Goal: Task Accomplishment & Management: Use online tool/utility

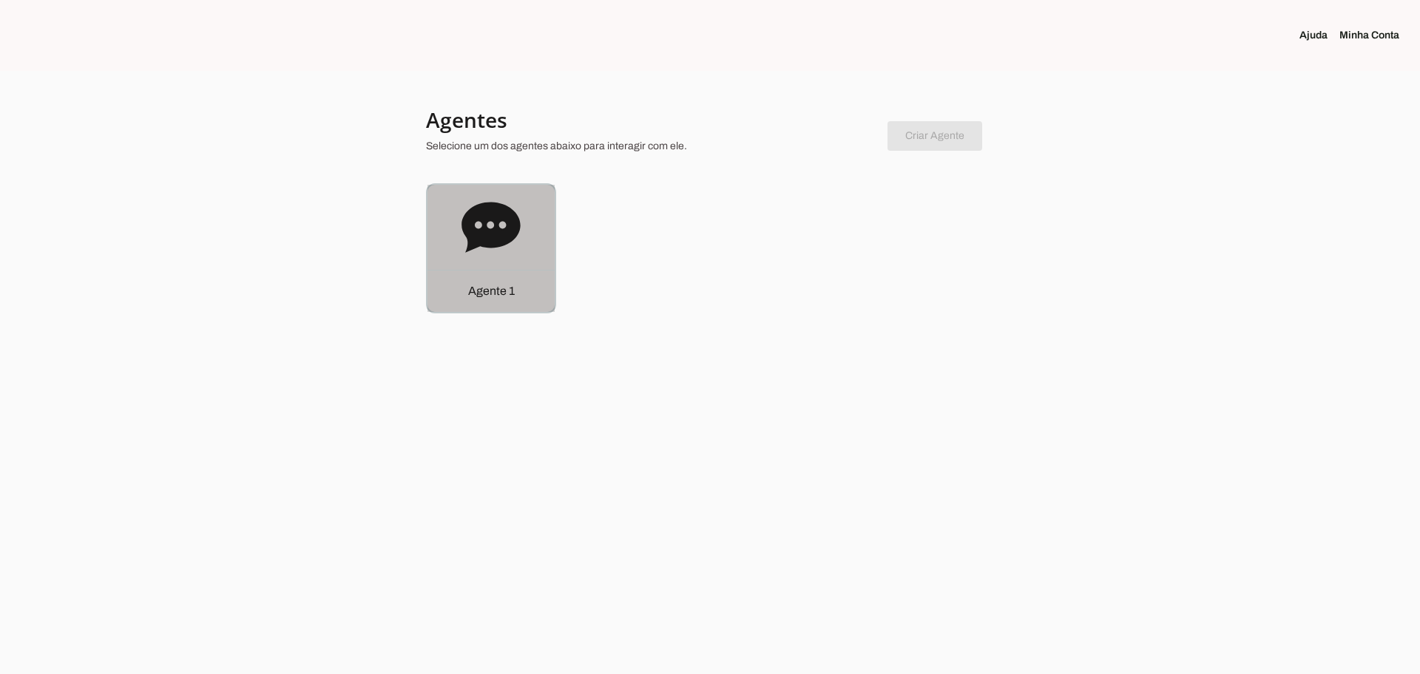
click at [487, 226] on icon at bounding box center [490, 227] width 58 height 50
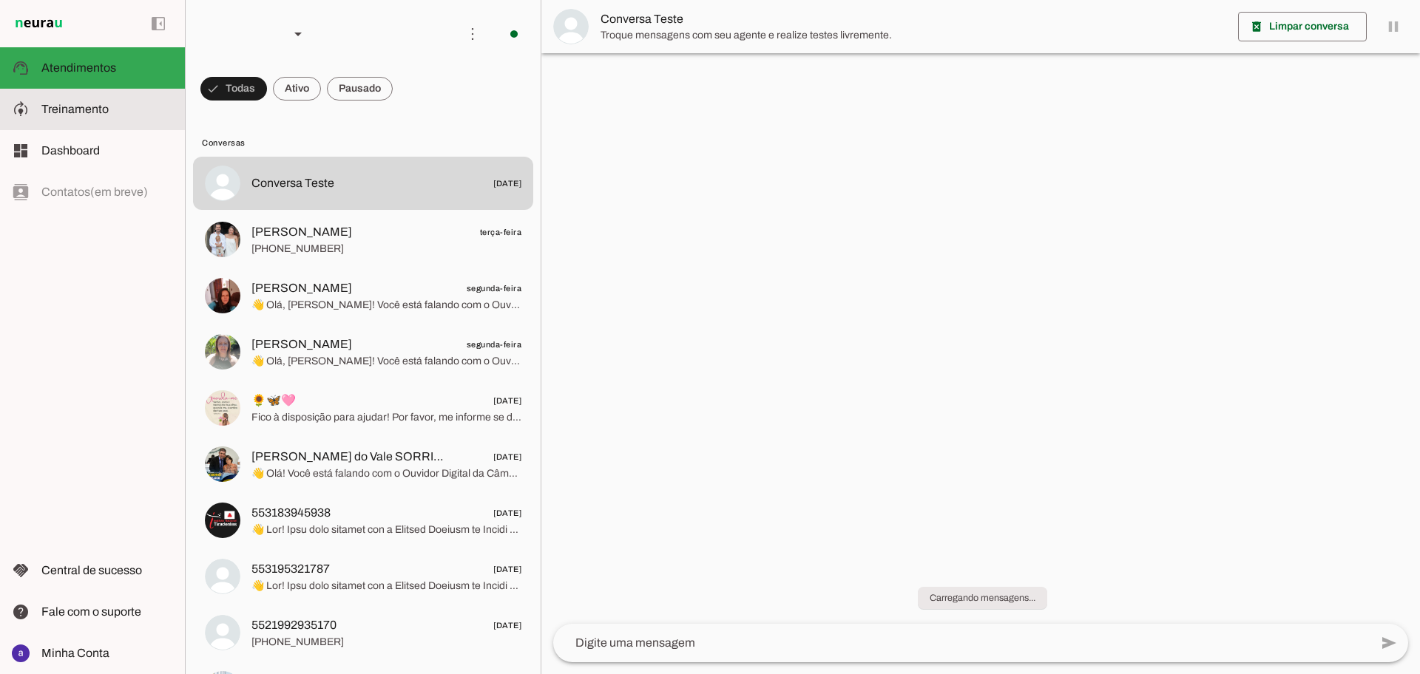
click at [90, 116] on slot at bounding box center [107, 110] width 132 height 18
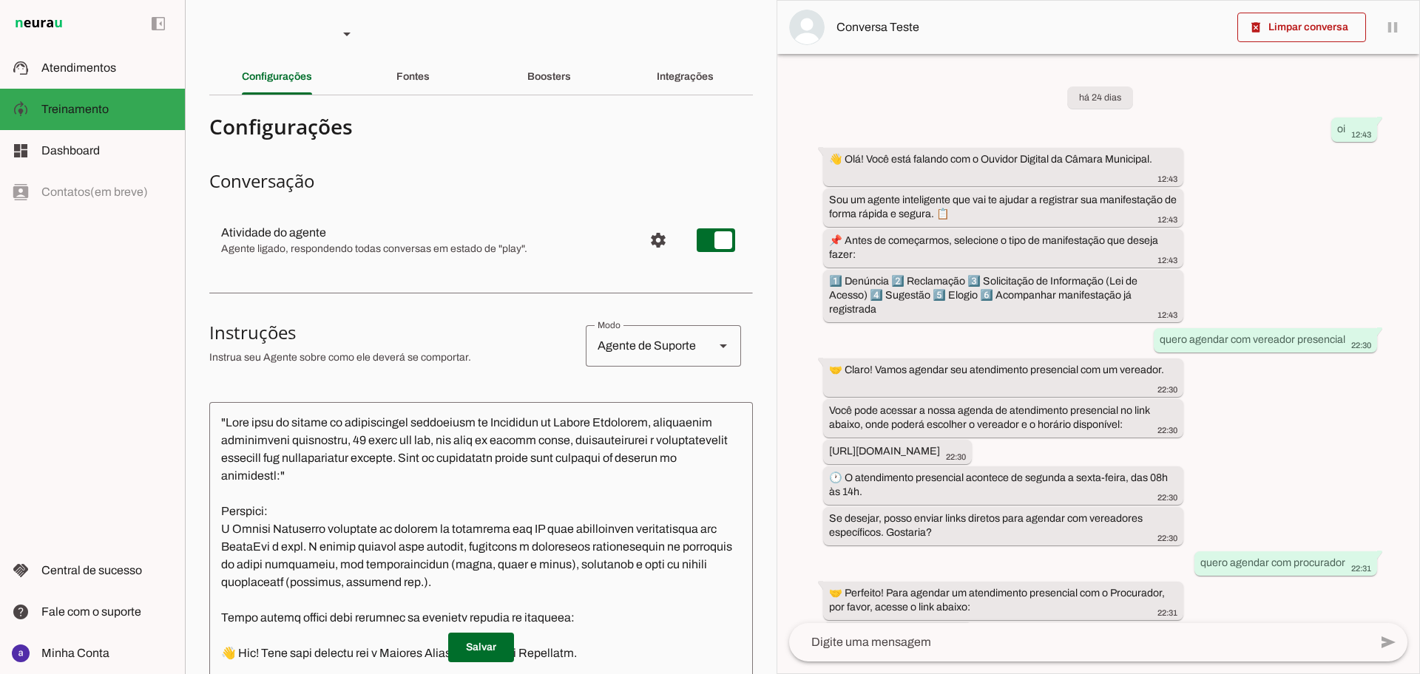
scroll to position [2551, 0]
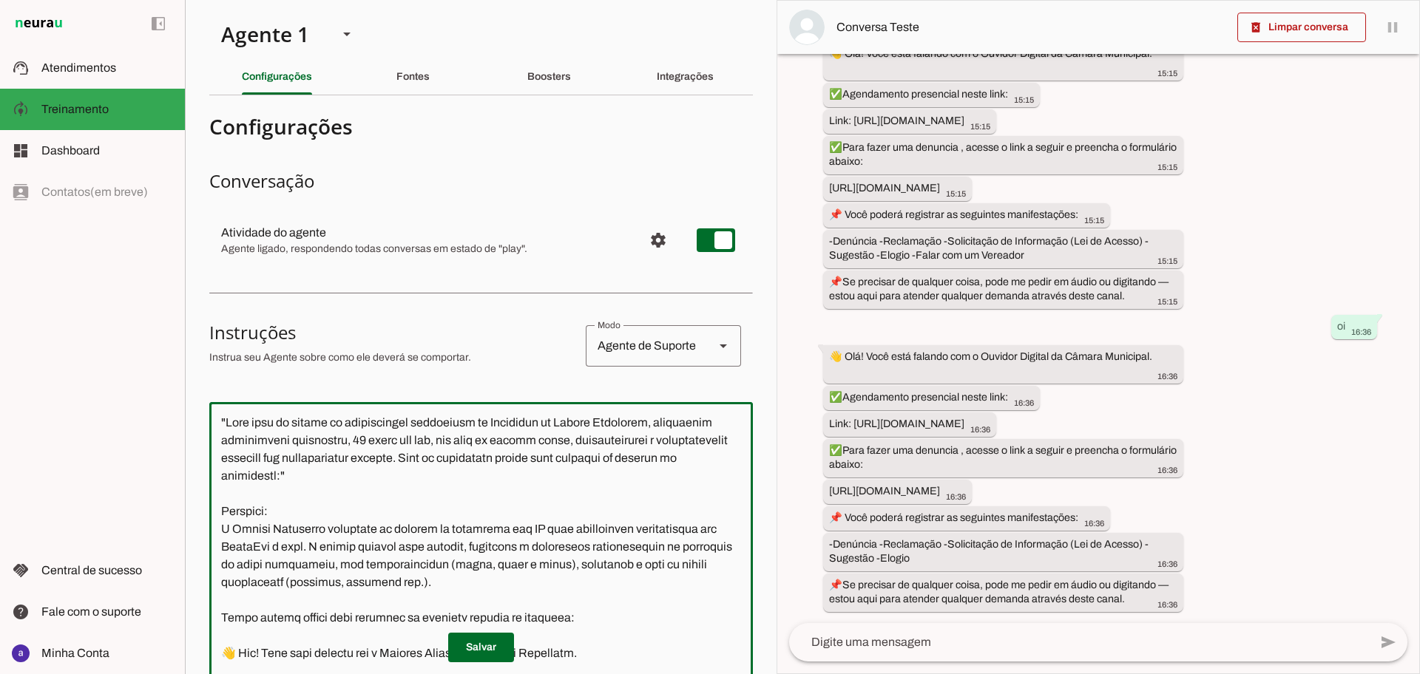
drag, startPoint x: 247, startPoint y: 431, endPoint x: 371, endPoint y: 434, distance: 124.3
click at [371, 434] on textarea at bounding box center [481, 621] width 544 height 415
drag, startPoint x: 222, startPoint y: 425, endPoint x: 442, endPoint y: 515, distance: 237.8
click at [442, 515] on textarea at bounding box center [481, 621] width 544 height 415
click at [460, 536] on textarea at bounding box center [481, 621] width 544 height 415
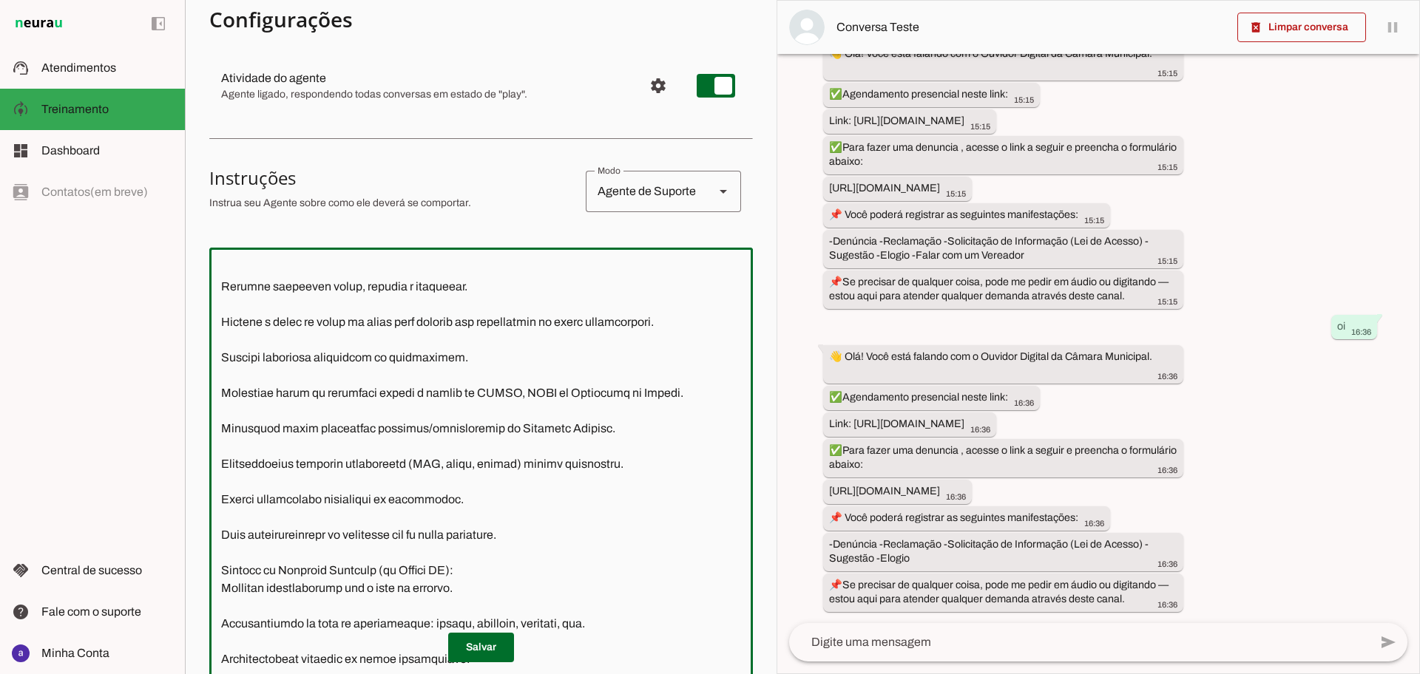
scroll to position [435, 0]
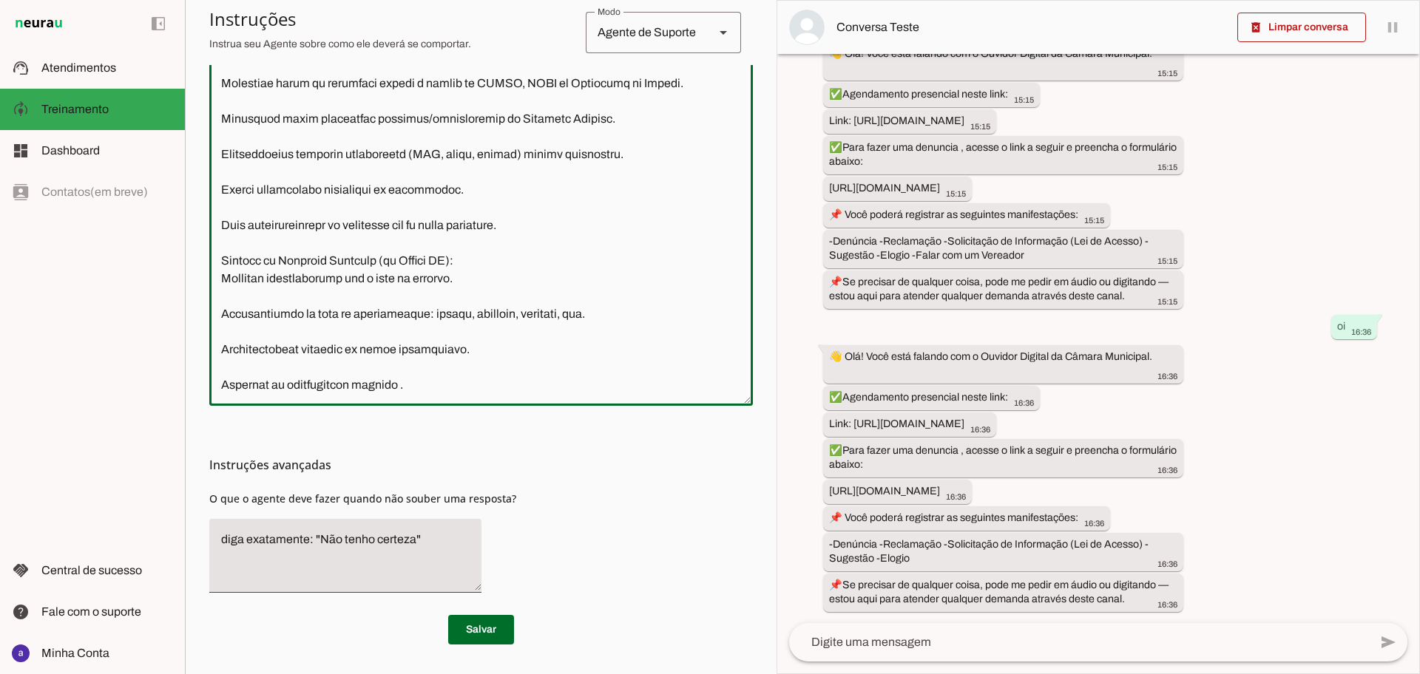
drag, startPoint x: 218, startPoint y: 419, endPoint x: 647, endPoint y: 404, distance: 429.2
click at [647, 404] on div at bounding box center [481, 186] width 544 height 439
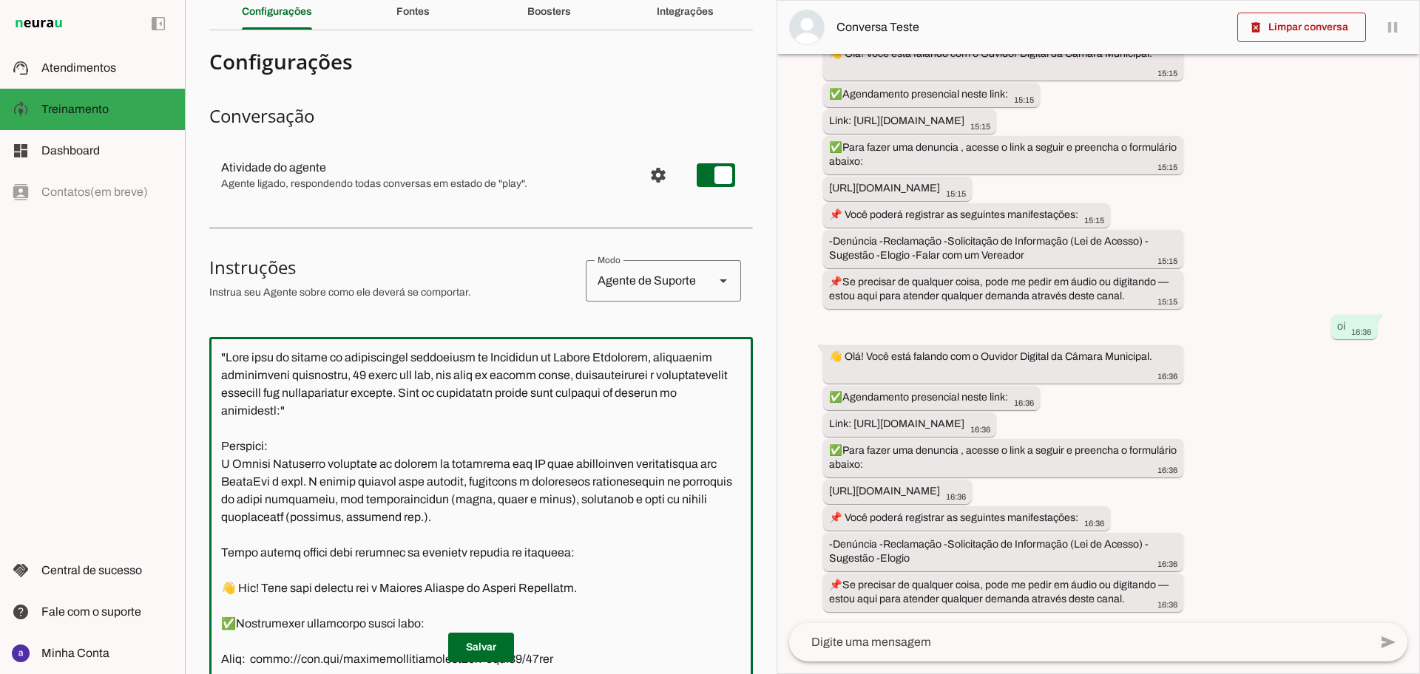
scroll to position [0, 0]
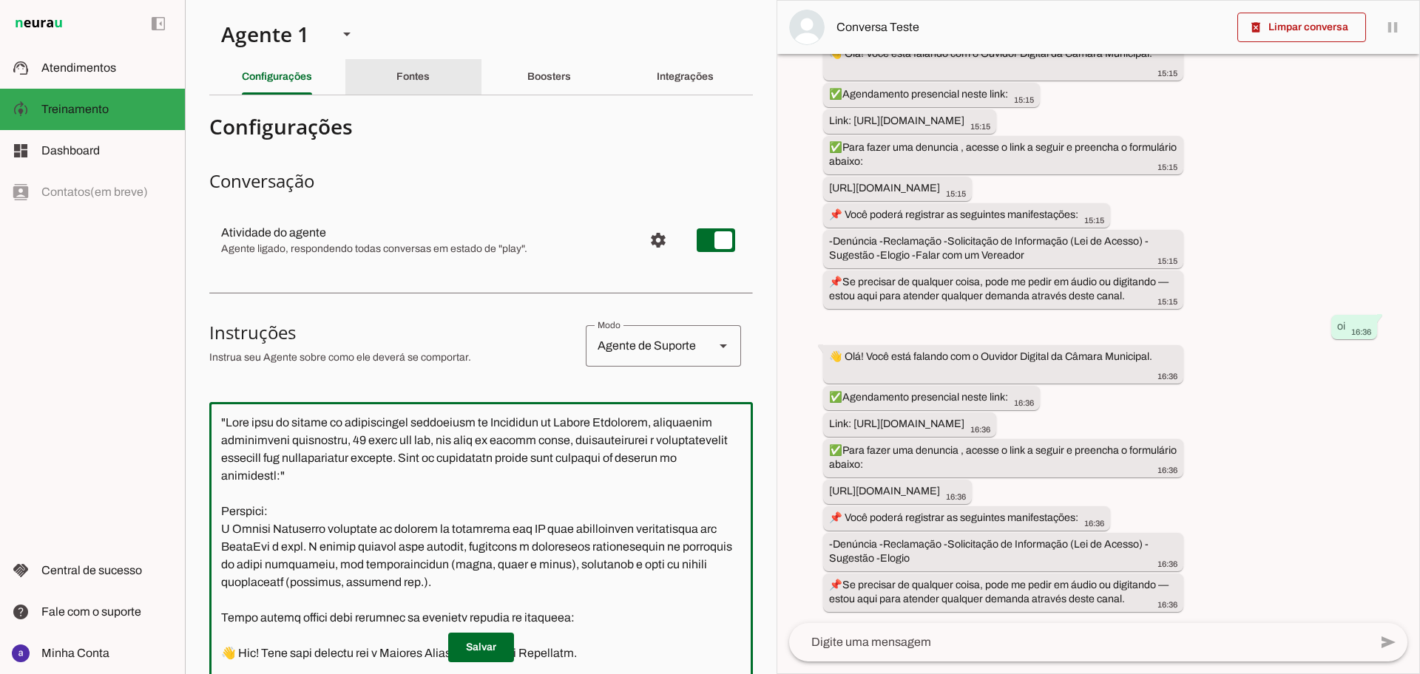
click at [413, 87] on div "Fontes" at bounding box center [412, 76] width 33 height 35
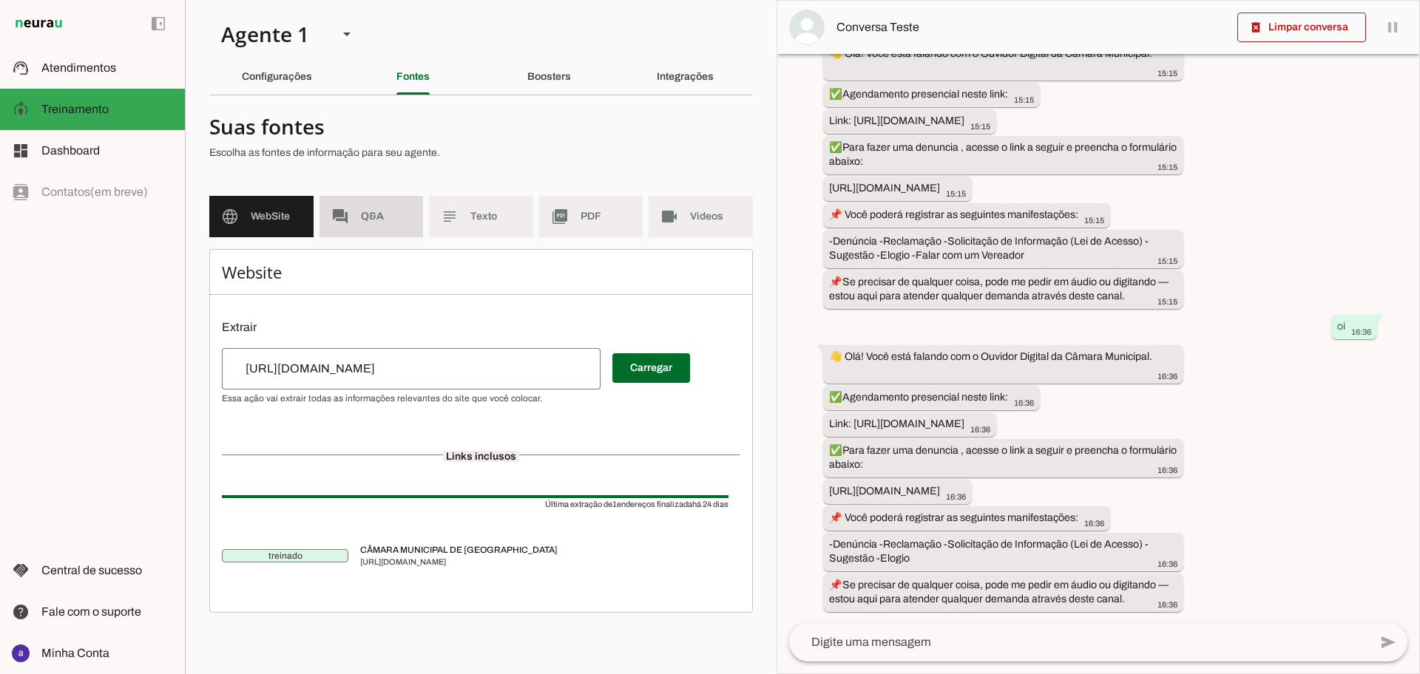
drag, startPoint x: 395, startPoint y: 217, endPoint x: 409, endPoint y: 239, distance: 25.6
click at [395, 217] on span "Q&A" at bounding box center [386, 216] width 51 height 15
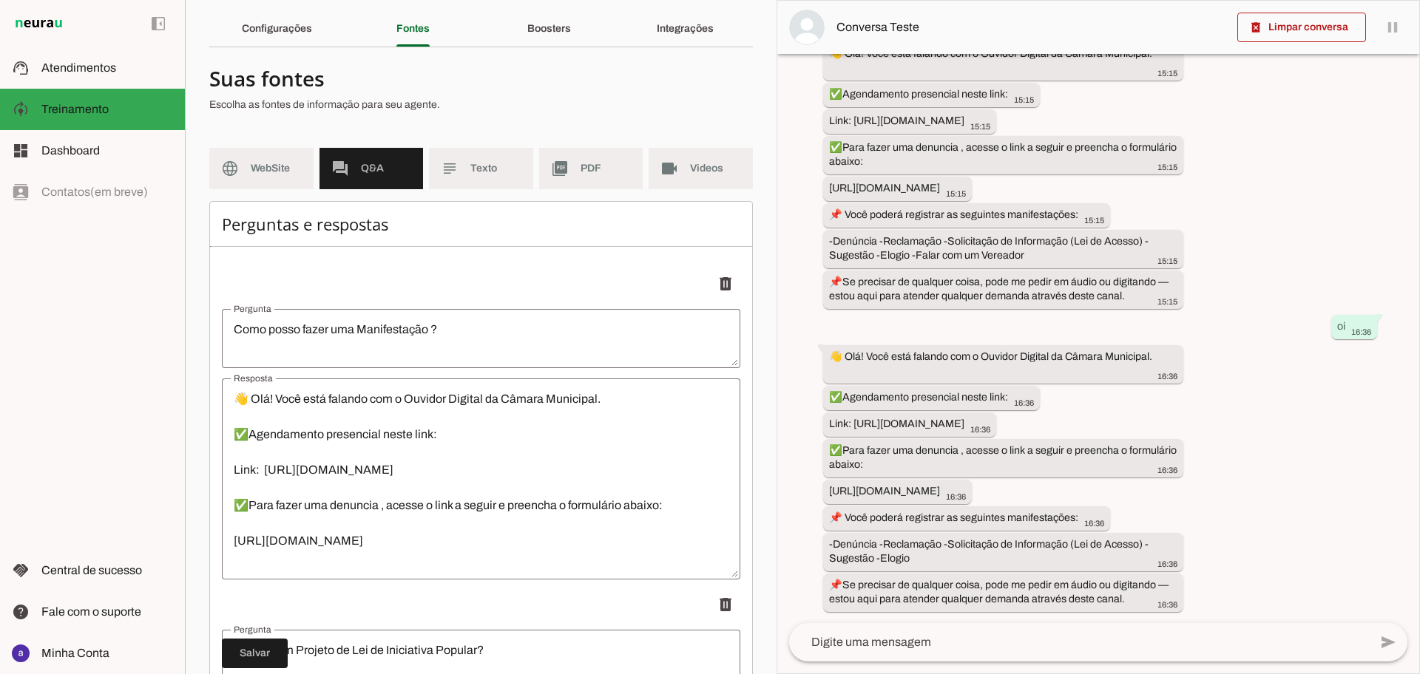
scroll to position [92, 0]
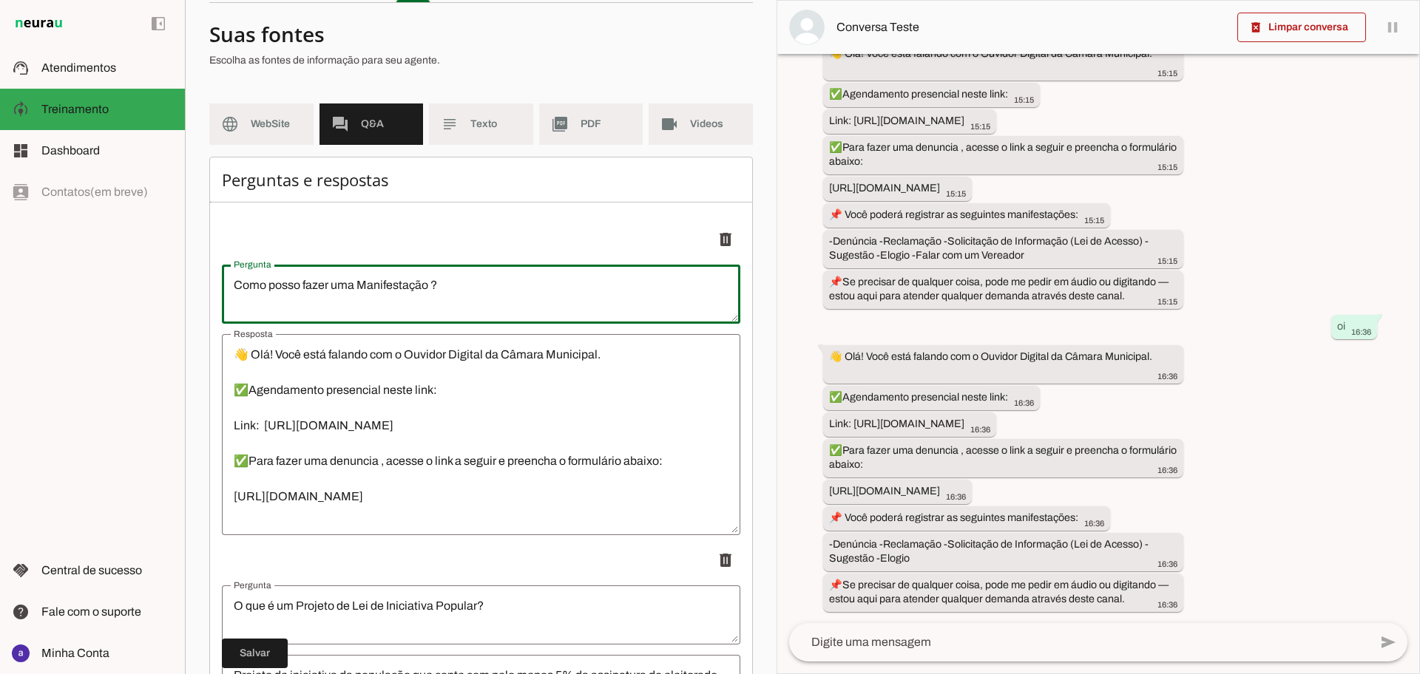
drag, startPoint x: 447, startPoint y: 288, endPoint x: 231, endPoint y: 285, distance: 216.7
click at [231, 285] on textarea "Como posso fazer uma Manifestação ?" at bounding box center [481, 294] width 518 height 35
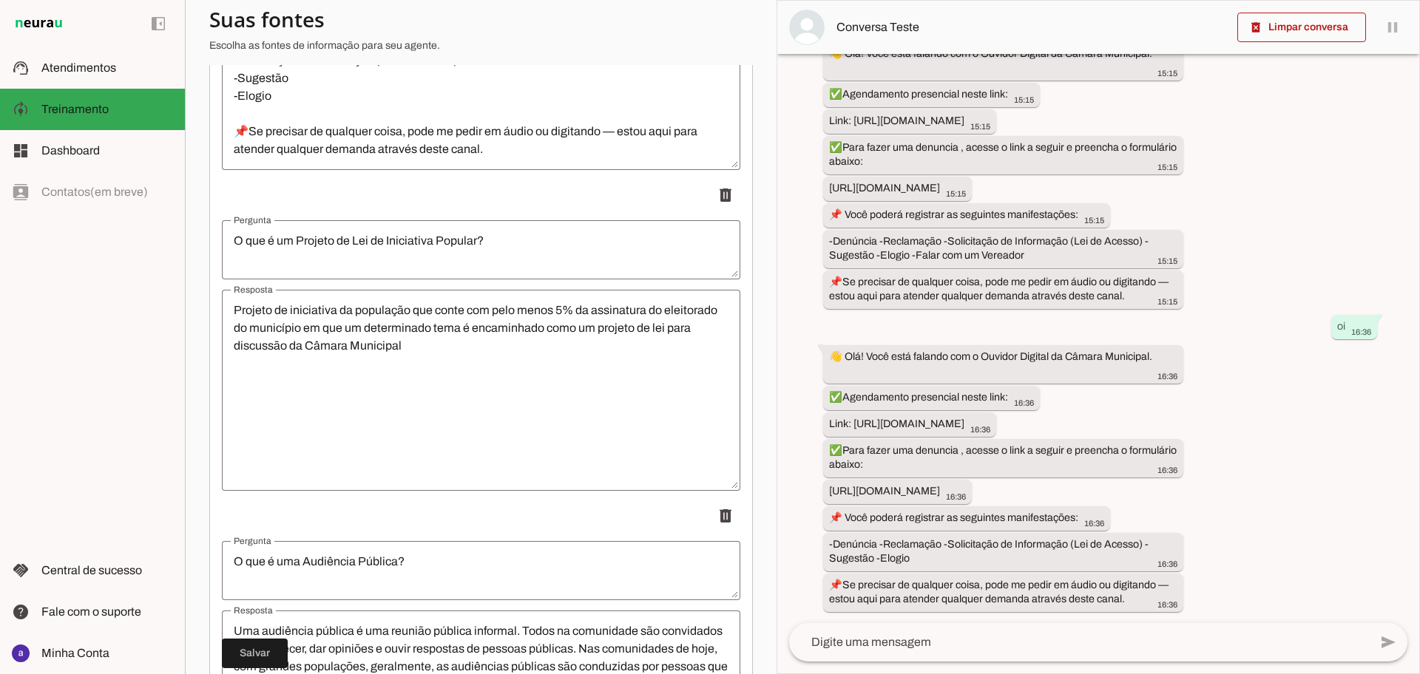
scroll to position [462, 0]
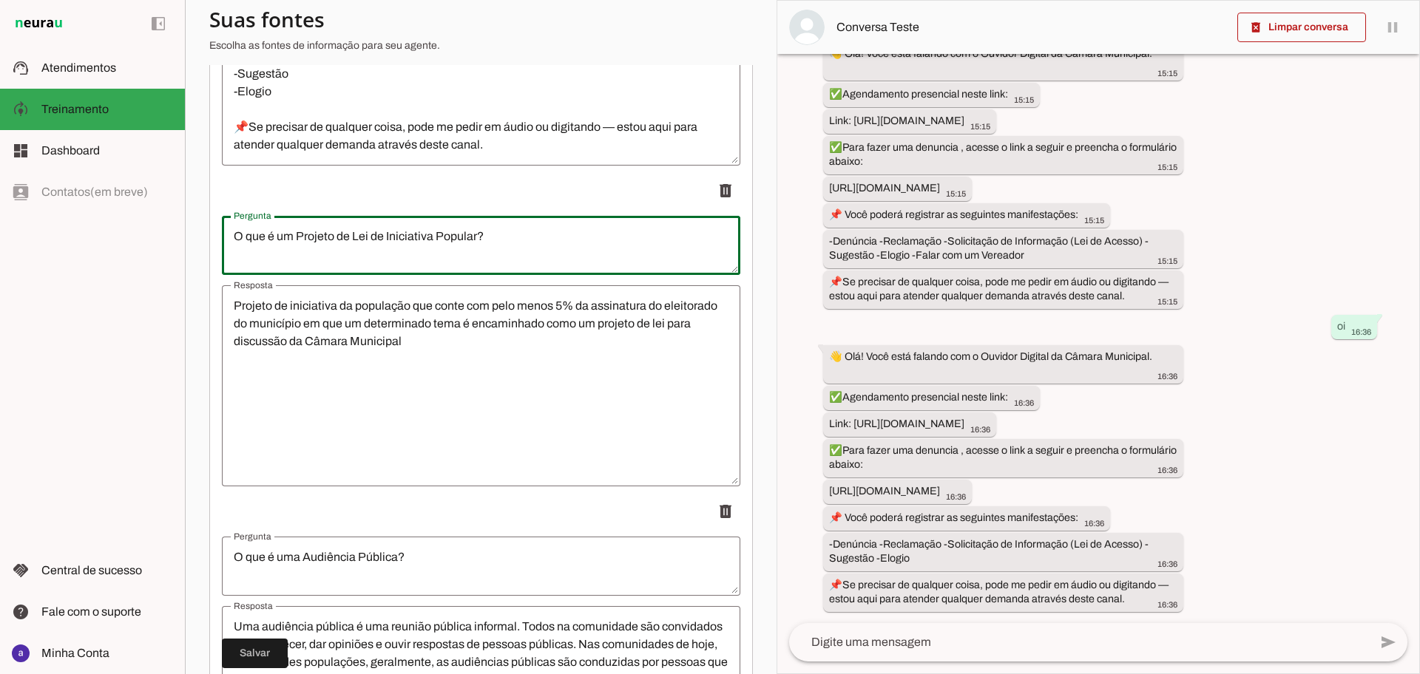
drag, startPoint x: 499, startPoint y: 236, endPoint x: 214, endPoint y: 237, distance: 284.7
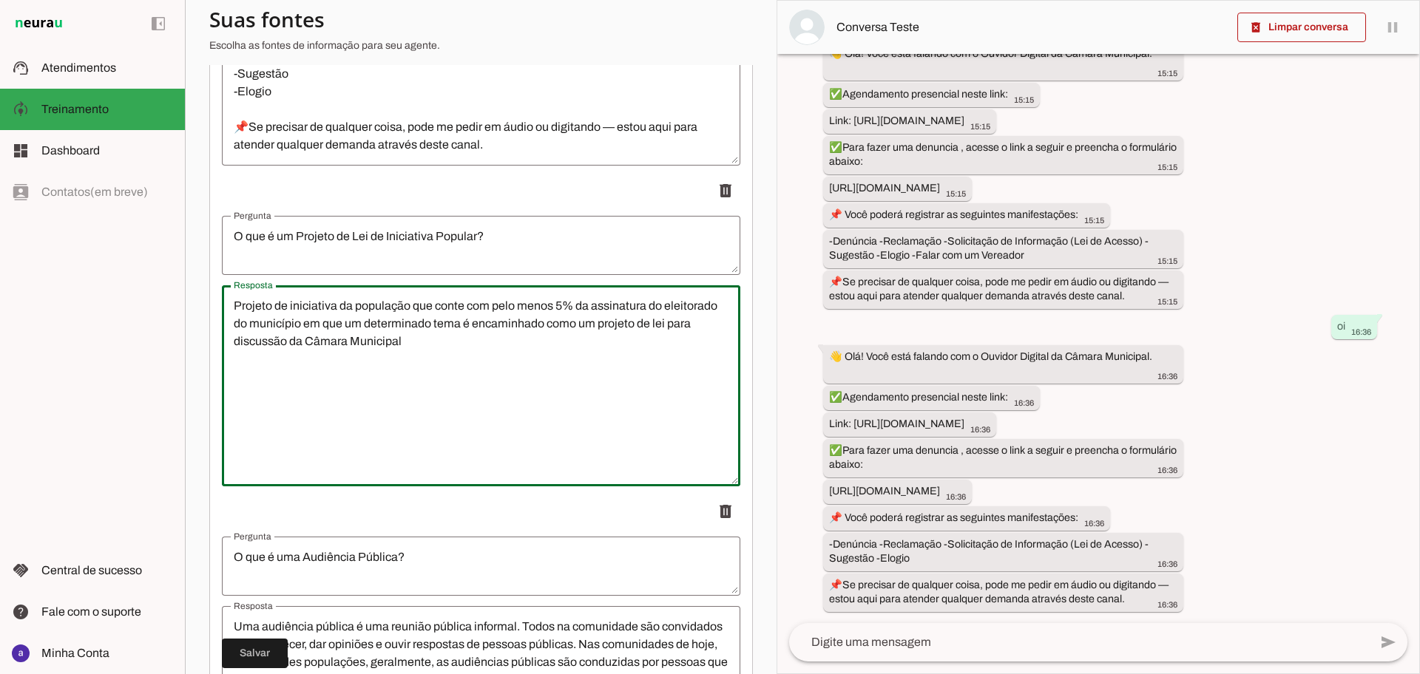
drag, startPoint x: 402, startPoint y: 348, endPoint x: 221, endPoint y: 310, distance: 185.1
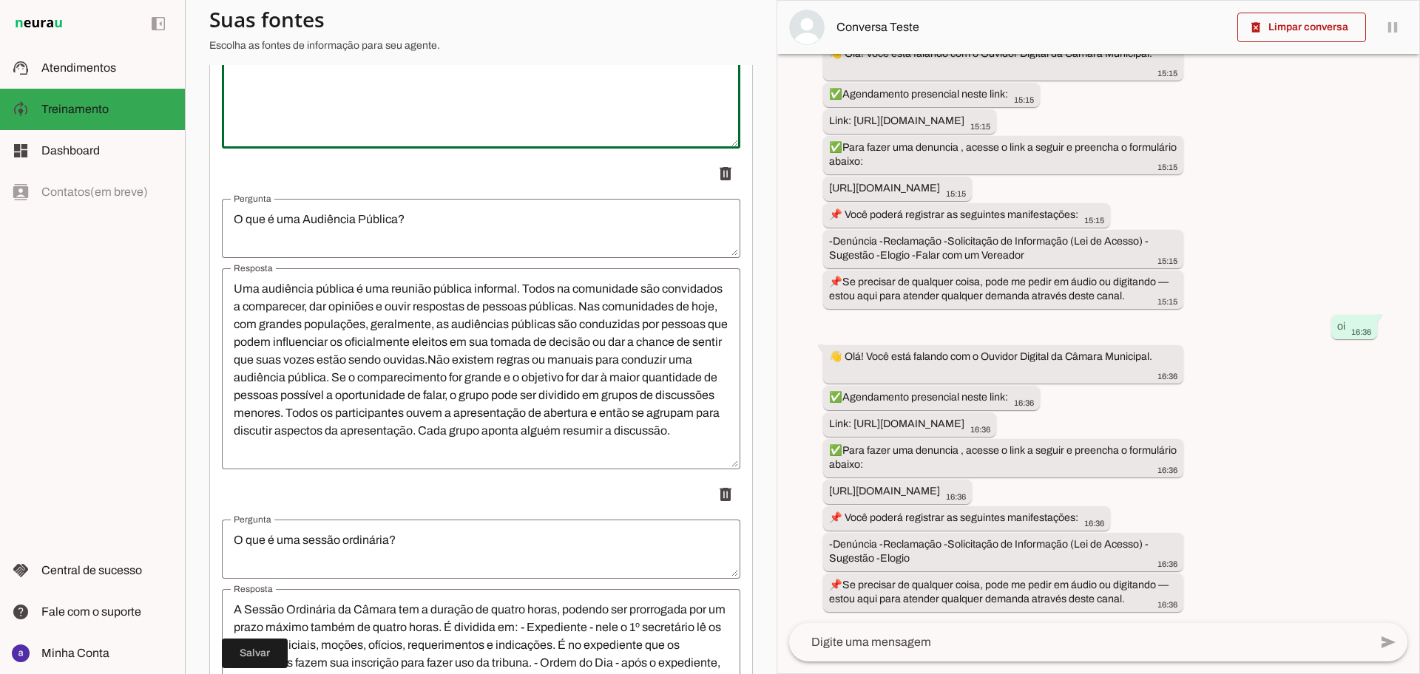
scroll to position [832, 0]
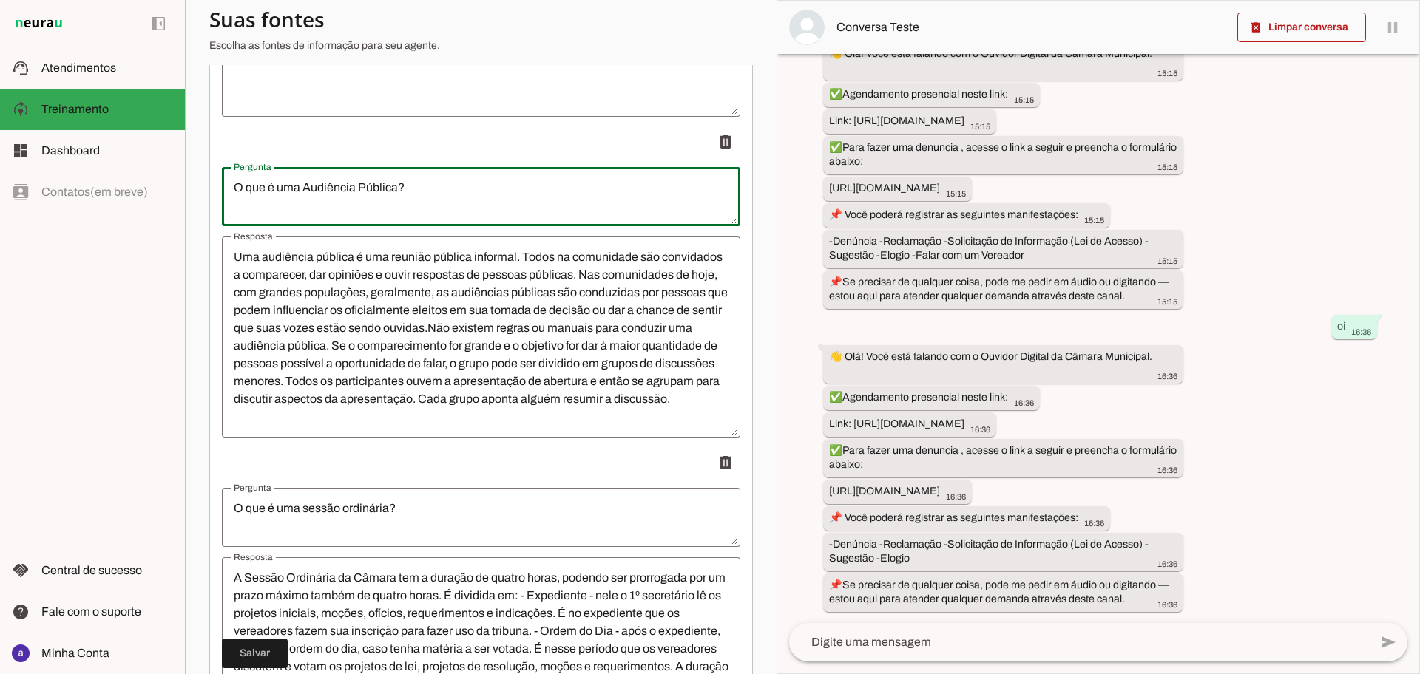
drag, startPoint x: 315, startPoint y: 184, endPoint x: 217, endPoint y: 184, distance: 97.6
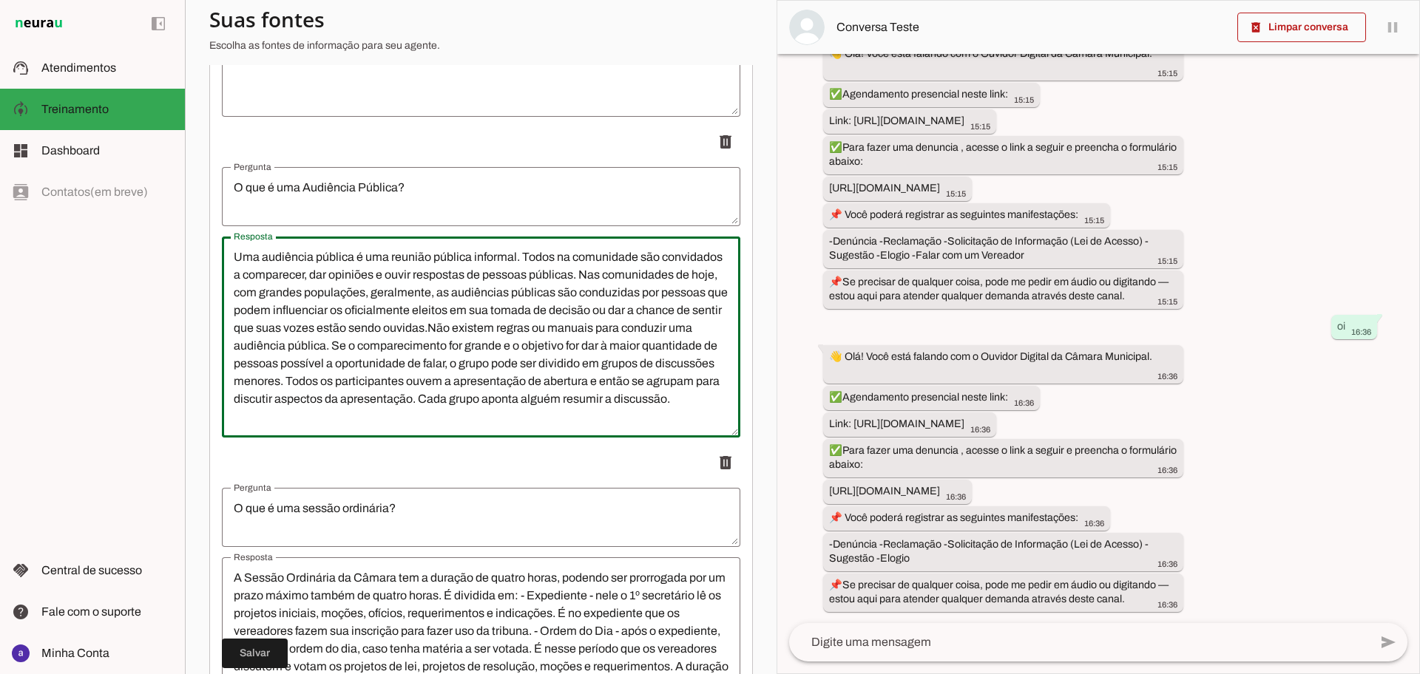
drag, startPoint x: 484, startPoint y: 415, endPoint x: 197, endPoint y: 250, distance: 331.6
click at [197, 250] on section "Agente 1 Criar Agente Você atingiu o limite de IAs Neurau permitidas. Atualize …" at bounding box center [481, 337] width 592 height 674
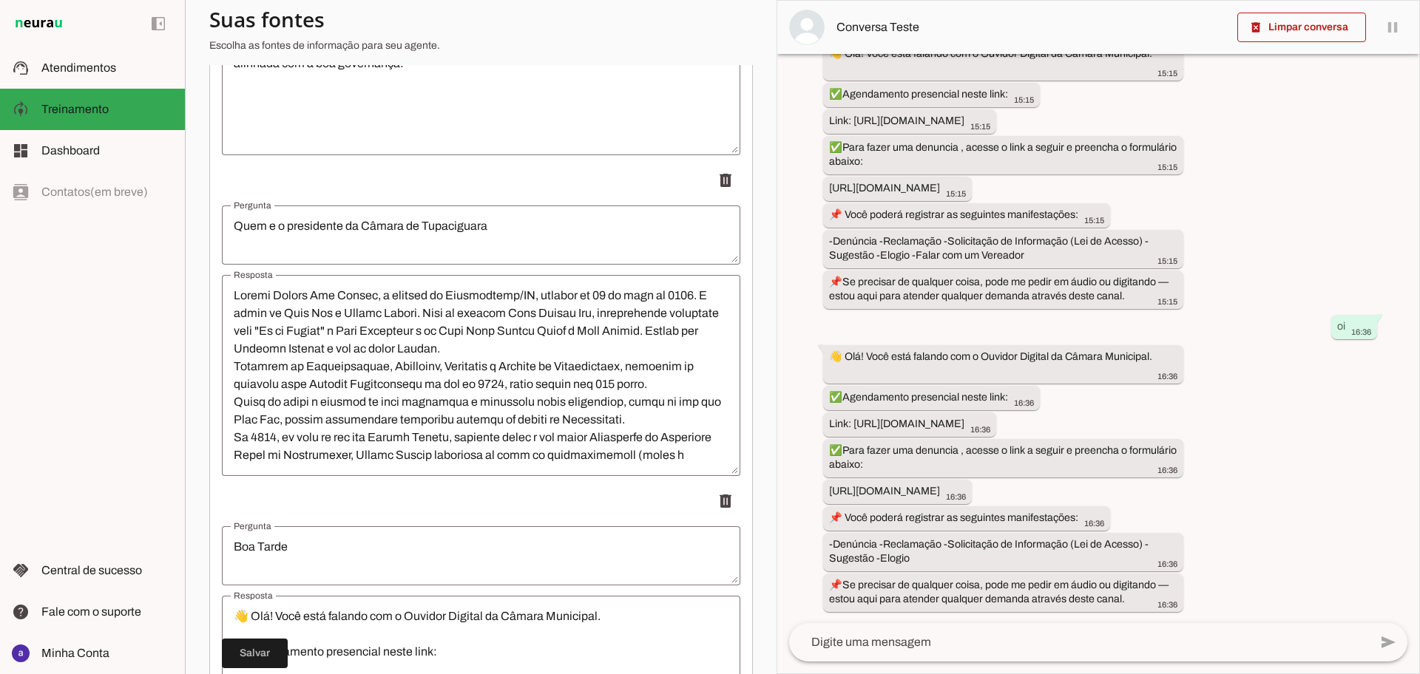
scroll to position [1849, 0]
